Goal: Transaction & Acquisition: Book appointment/travel/reservation

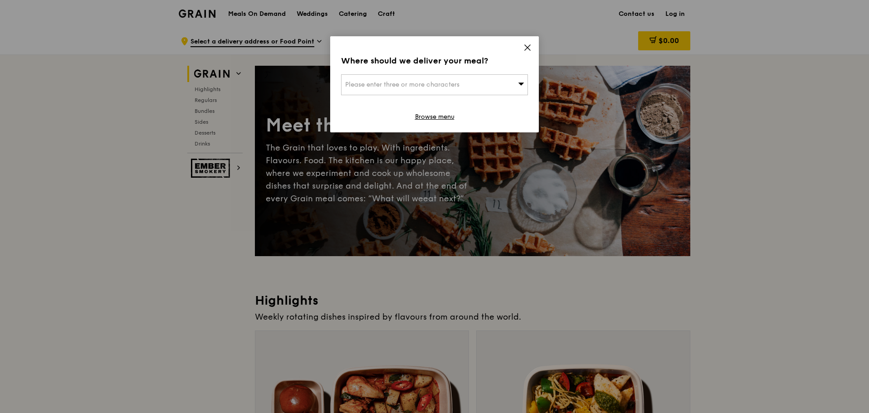
click at [526, 49] on icon at bounding box center [527, 47] width 5 height 5
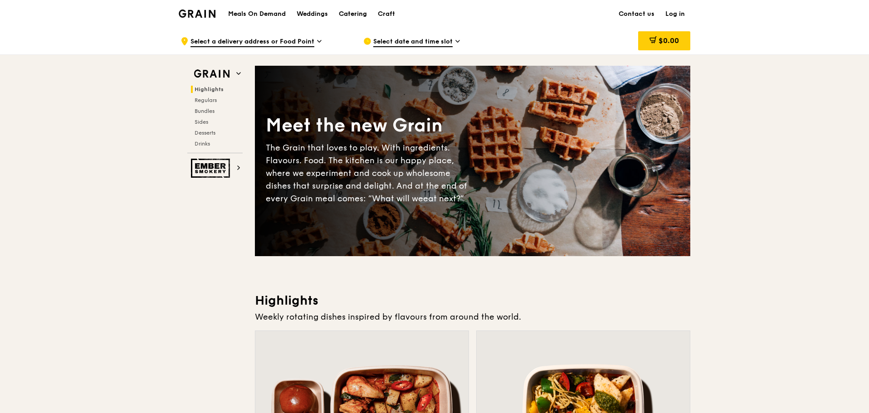
click at [349, 13] on div "Catering" at bounding box center [353, 13] width 28 height 27
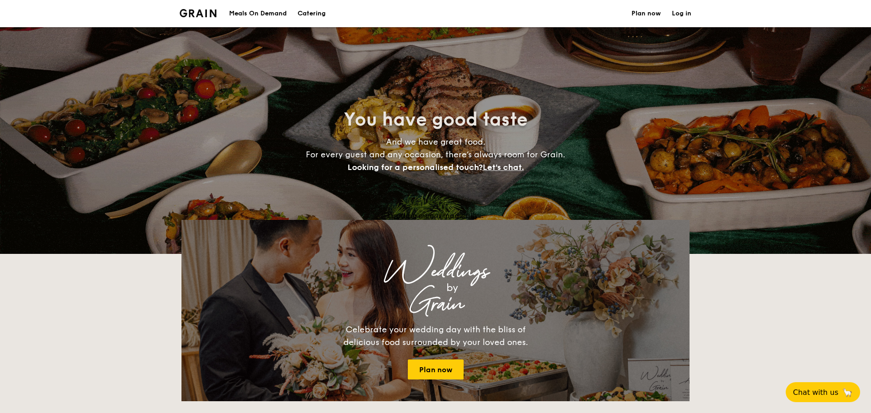
select select
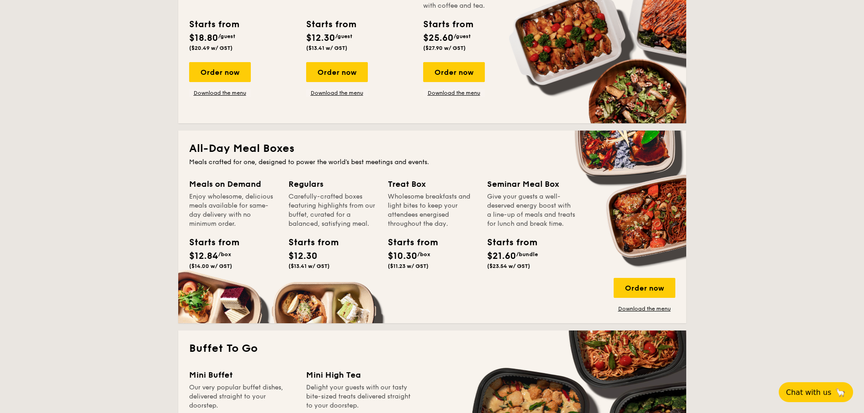
scroll to position [136, 0]
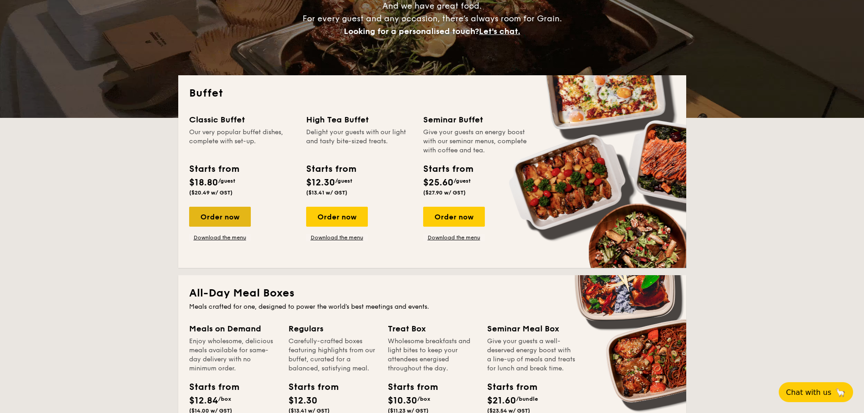
click at [224, 210] on div "Order now" at bounding box center [220, 217] width 62 height 20
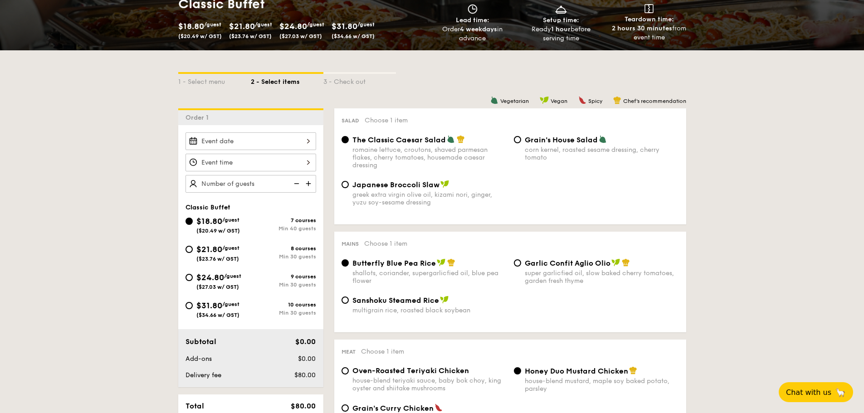
scroll to position [181, 0]
